Goal: Task Accomplishment & Management: Manage account settings

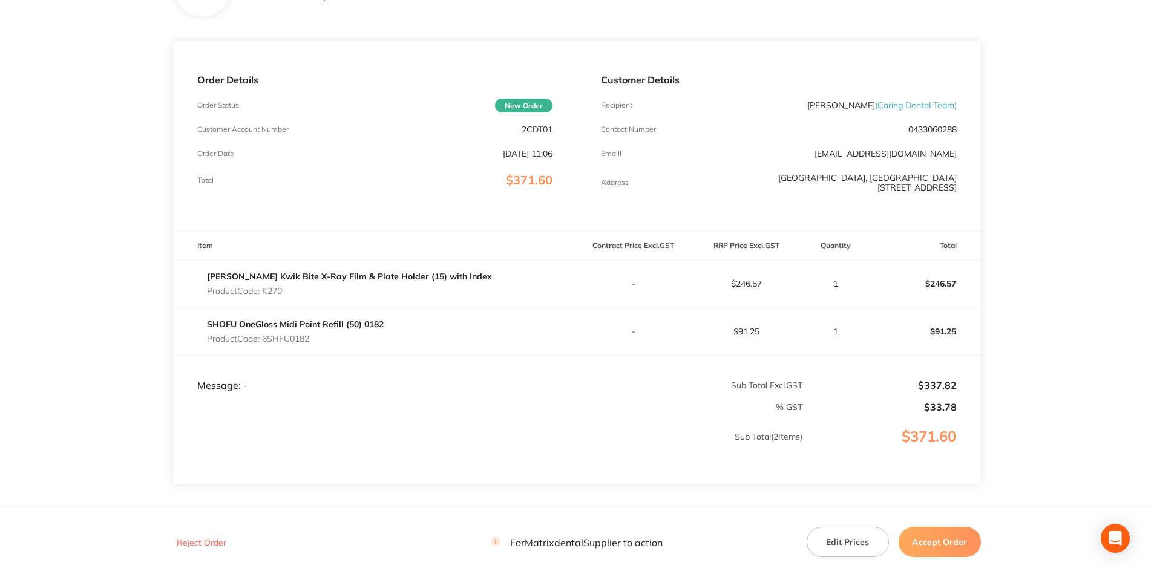
scroll to position [121, 0]
click at [836, 528] on div "Reject Order For Matrixdental Supplier to action Edit Prices Accept Order" at bounding box center [577, 542] width 808 height 31
click at [837, 530] on button "Edit Prices" at bounding box center [848, 542] width 82 height 30
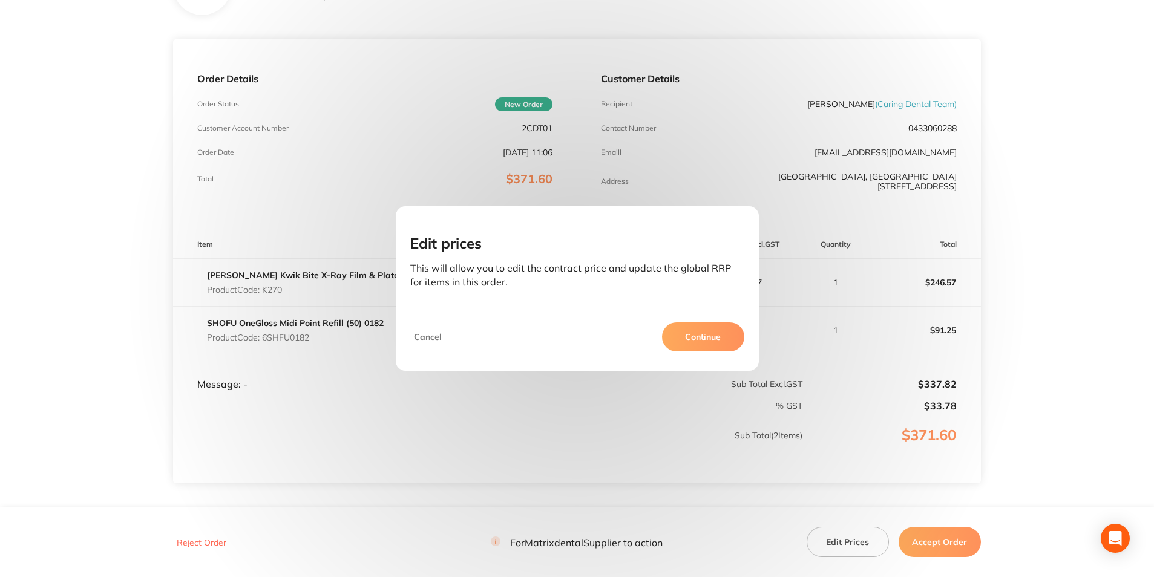
click at [704, 334] on button "Continue" at bounding box center [703, 337] width 82 height 29
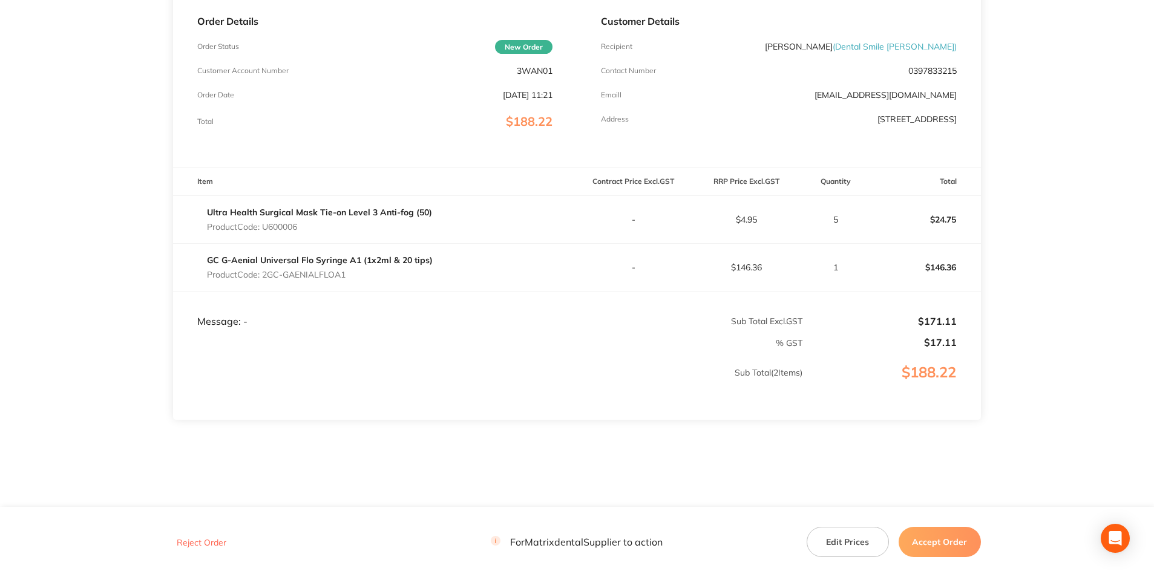
scroll to position [182, 0]
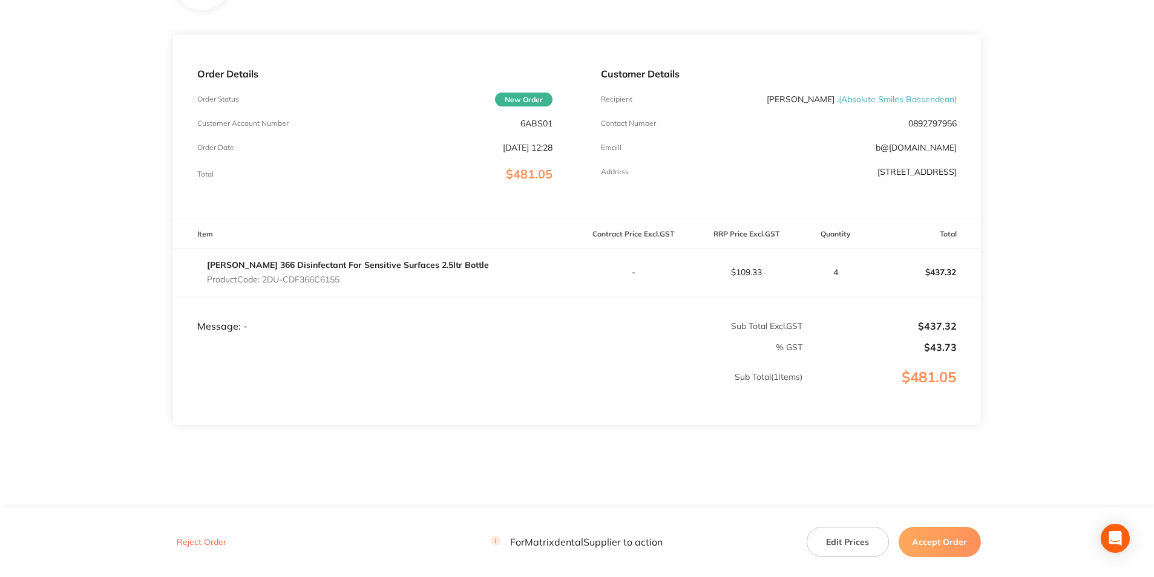
scroll to position [140, 0]
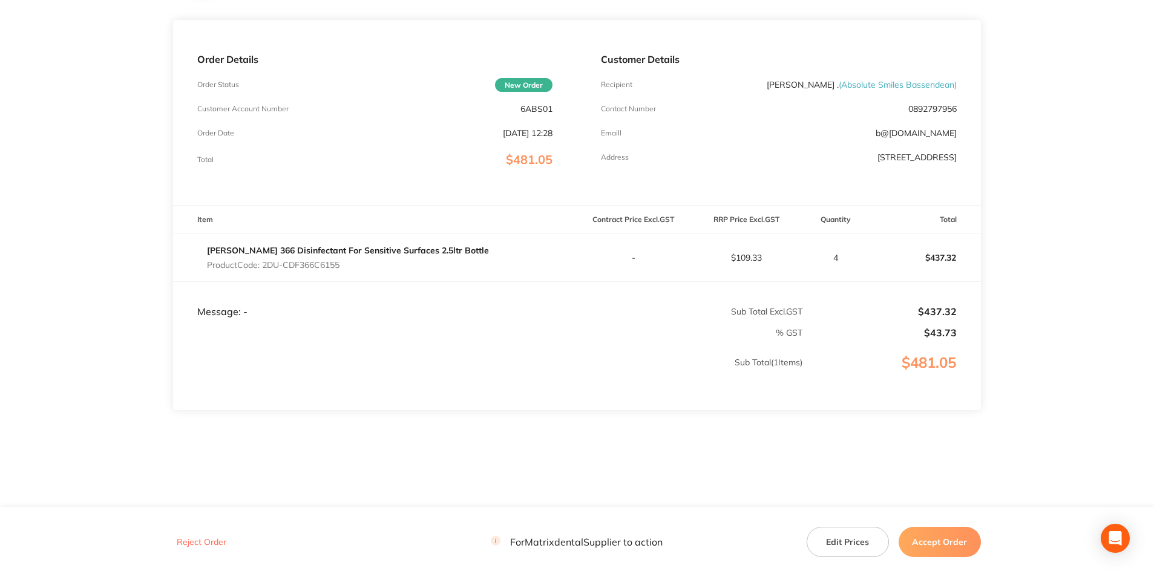
click at [957, 536] on button "Accept Order" at bounding box center [940, 542] width 82 height 30
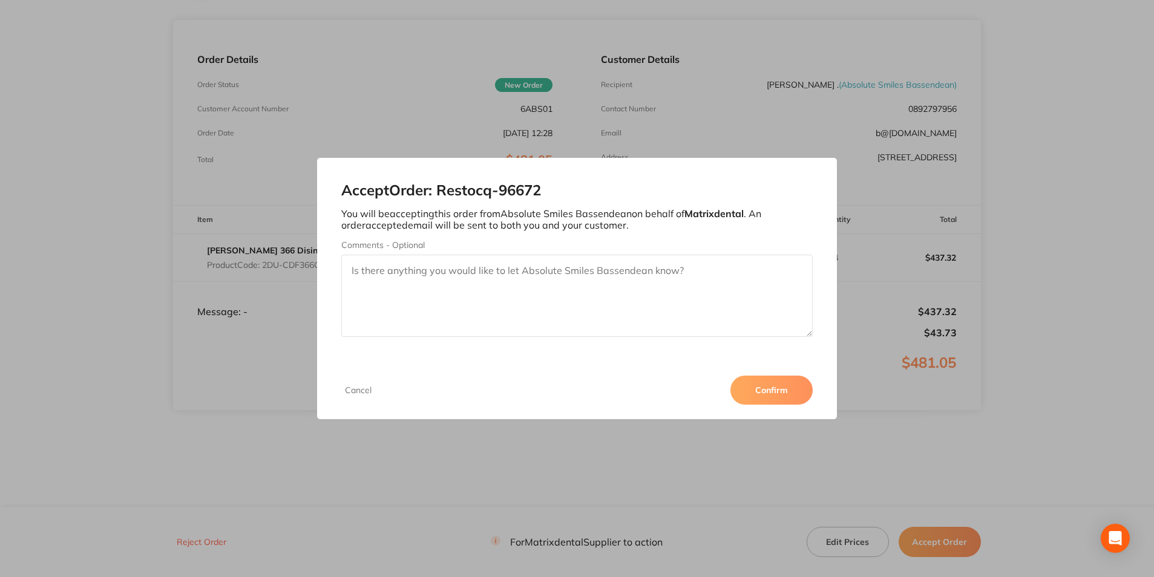
click at [398, 290] on textarea "Comments - Optional" at bounding box center [576, 296] width 471 height 82
drag, startPoint x: 387, startPoint y: 280, endPoint x: 351, endPoint y: 277, distance: 36.4
type textarea "Thank You"
drag, startPoint x: 351, startPoint y: 277, endPoint x: 780, endPoint y: 391, distance: 443.8
click at [780, 391] on button "Confirm" at bounding box center [771, 390] width 82 height 29
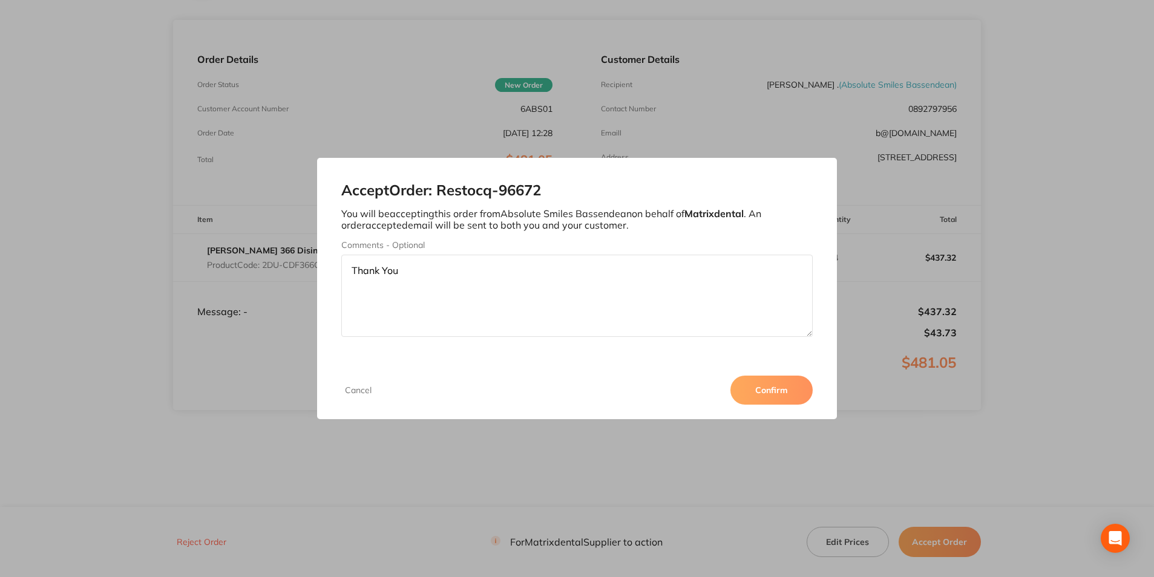
scroll to position [140, 0]
